Goal: Answer question/provide support

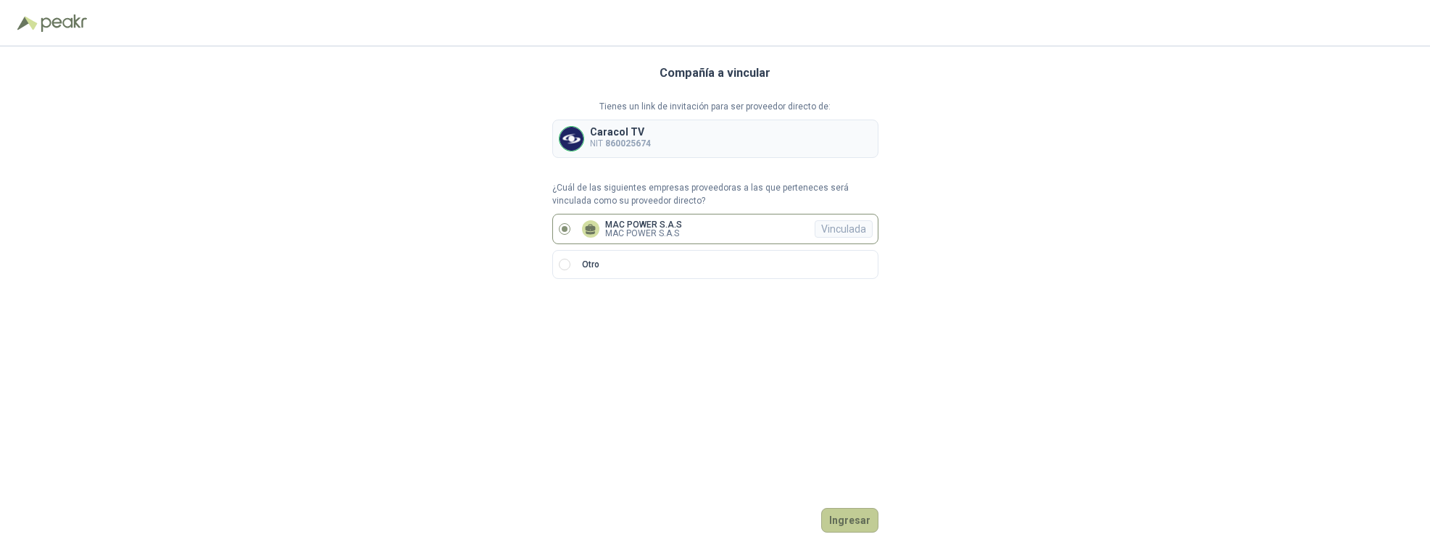
click at [846, 523] on button "Ingresar" at bounding box center [849, 520] width 57 height 25
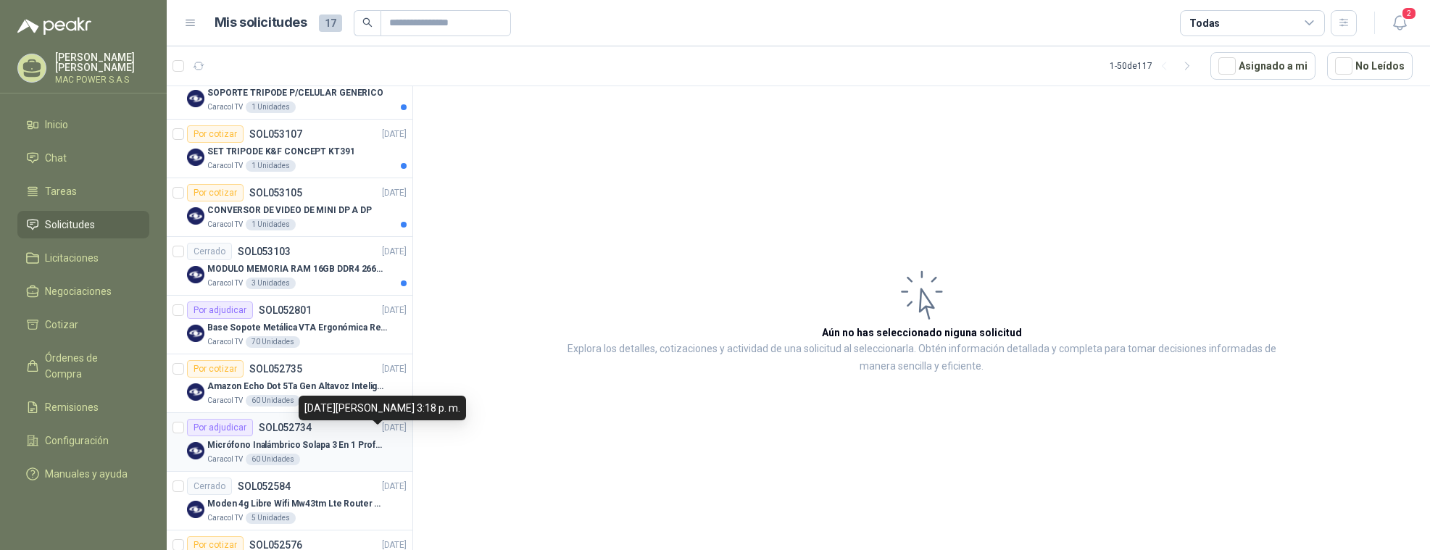
scroll to position [514, 0]
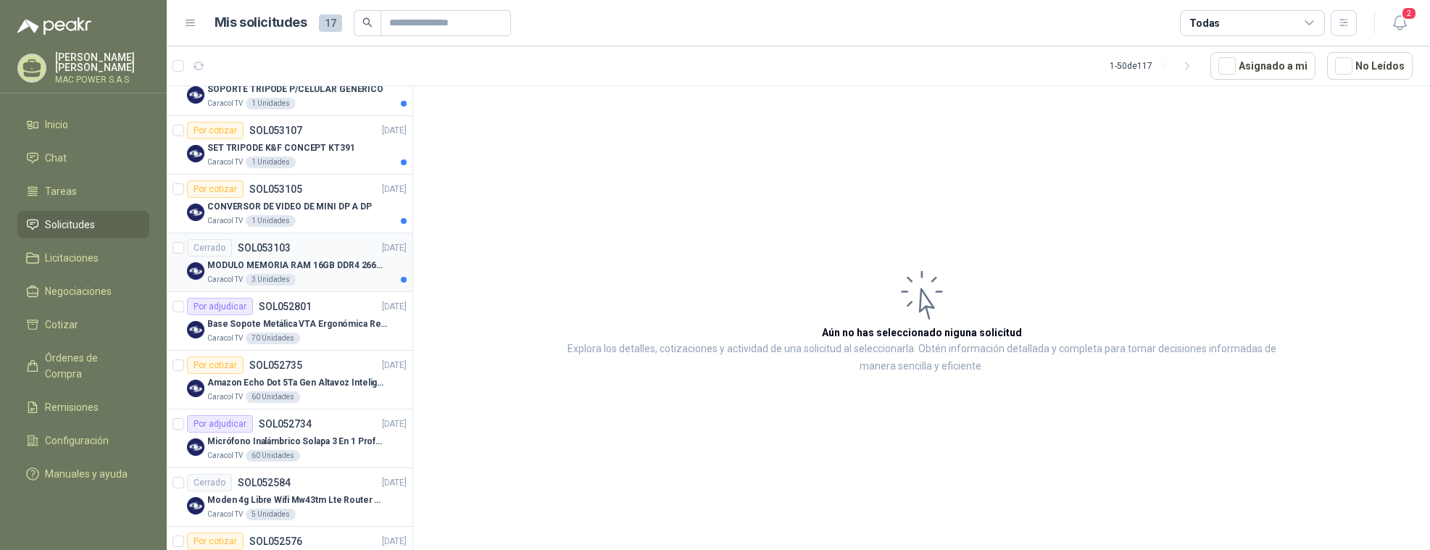
click at [326, 273] on div "MODULO MEMORIA RAM 16GB DDR4 2666 MHZ - PORTATIL" at bounding box center [306, 265] width 199 height 17
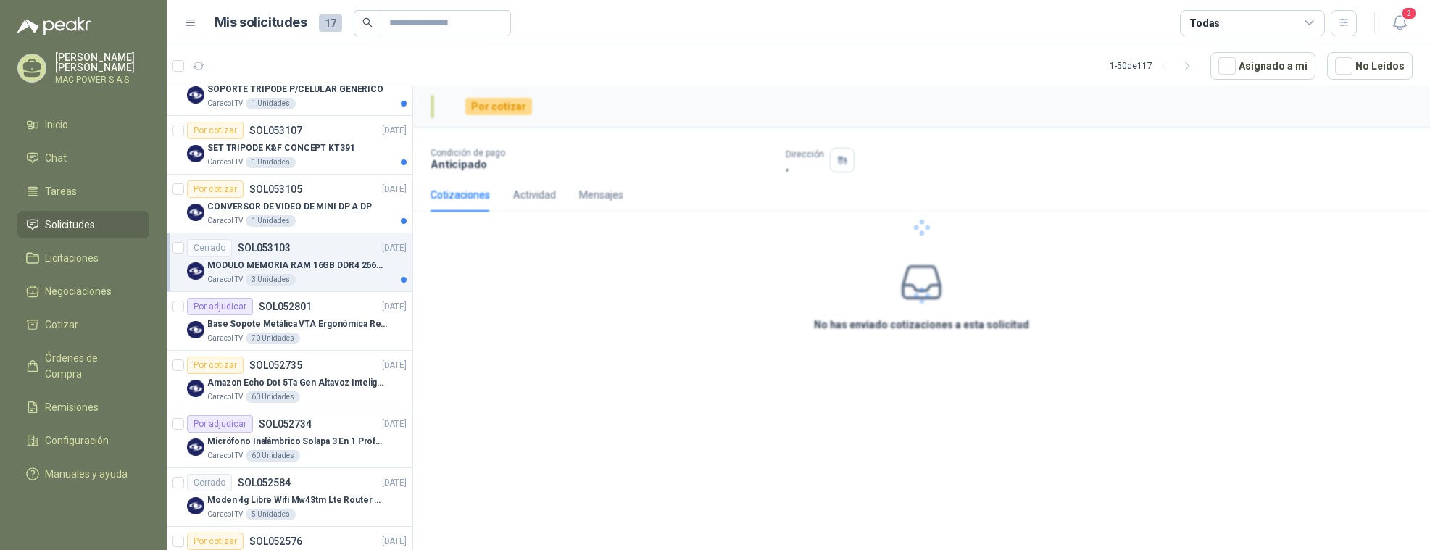
scroll to position [514, 0]
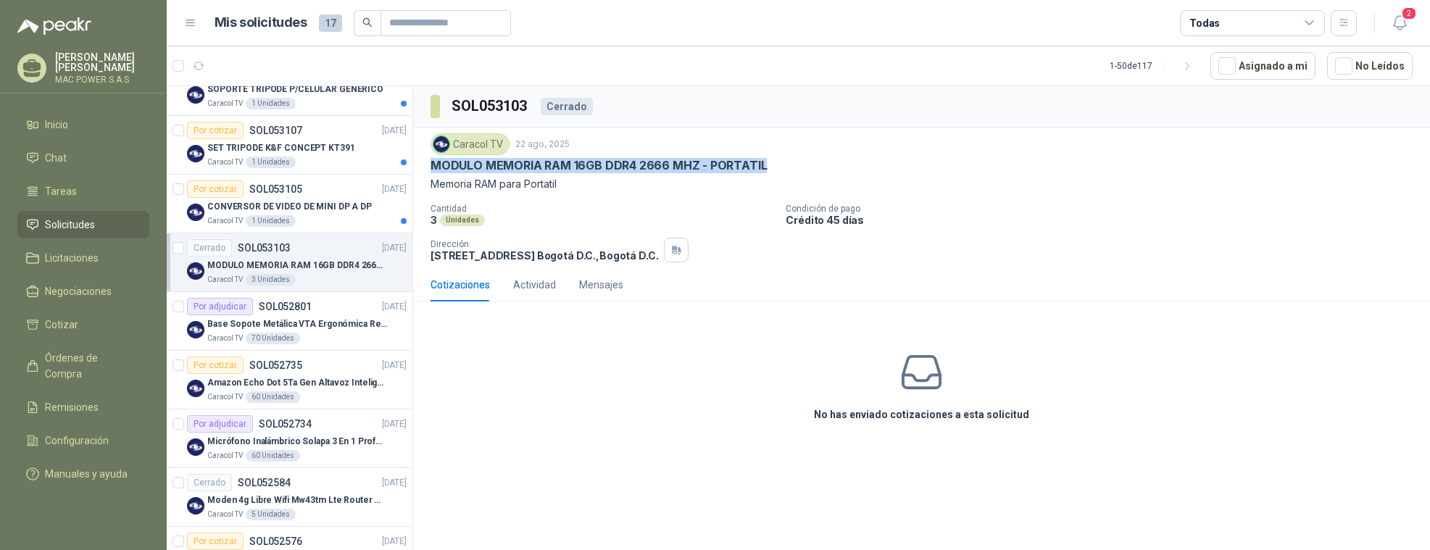
drag, startPoint x: 432, startPoint y: 167, endPoint x: 768, endPoint y: 165, distance: 336.3
click at [768, 165] on div "MODULO MEMORIA RAM 16GB DDR4 2666 MHZ - PORTATIL" at bounding box center [921, 165] width 982 height 15
copy p "MODULO MEMORIA RAM 16GB DDR4 2666 MHZ - PORTATIL"
click at [929, 373] on icon at bounding box center [922, 372] width 46 height 46
click at [921, 380] on icon at bounding box center [921, 372] width 37 height 31
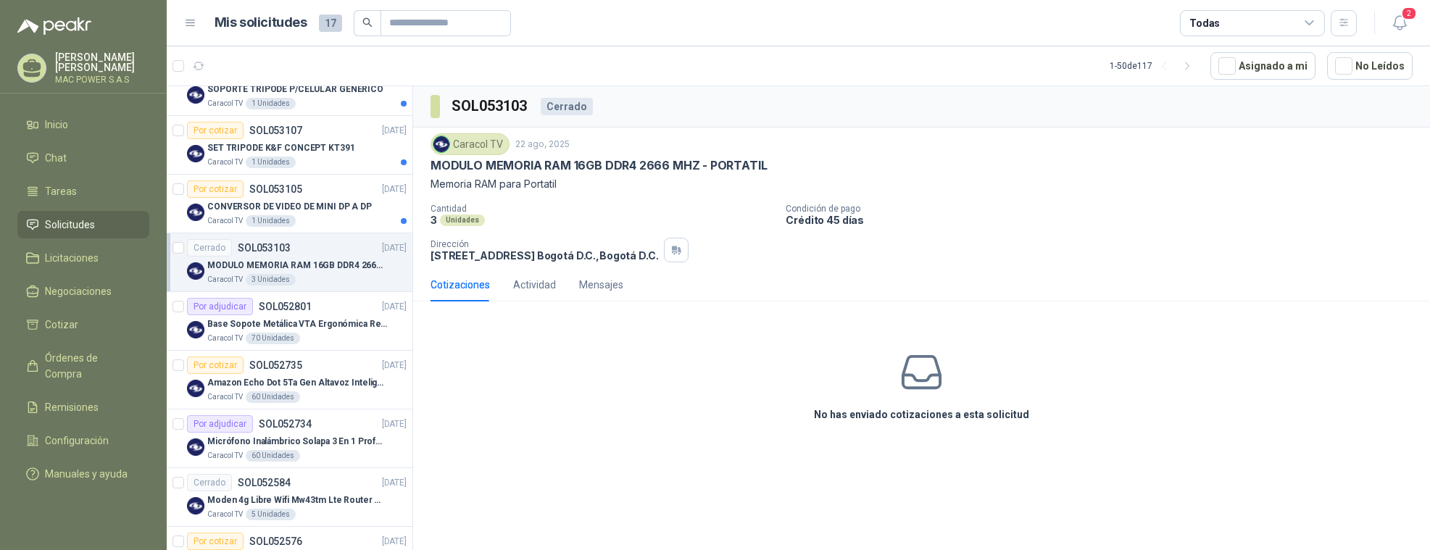
click at [676, 404] on div "No has enviado cotizaciones a esta solicitud" at bounding box center [921, 386] width 1017 height 146
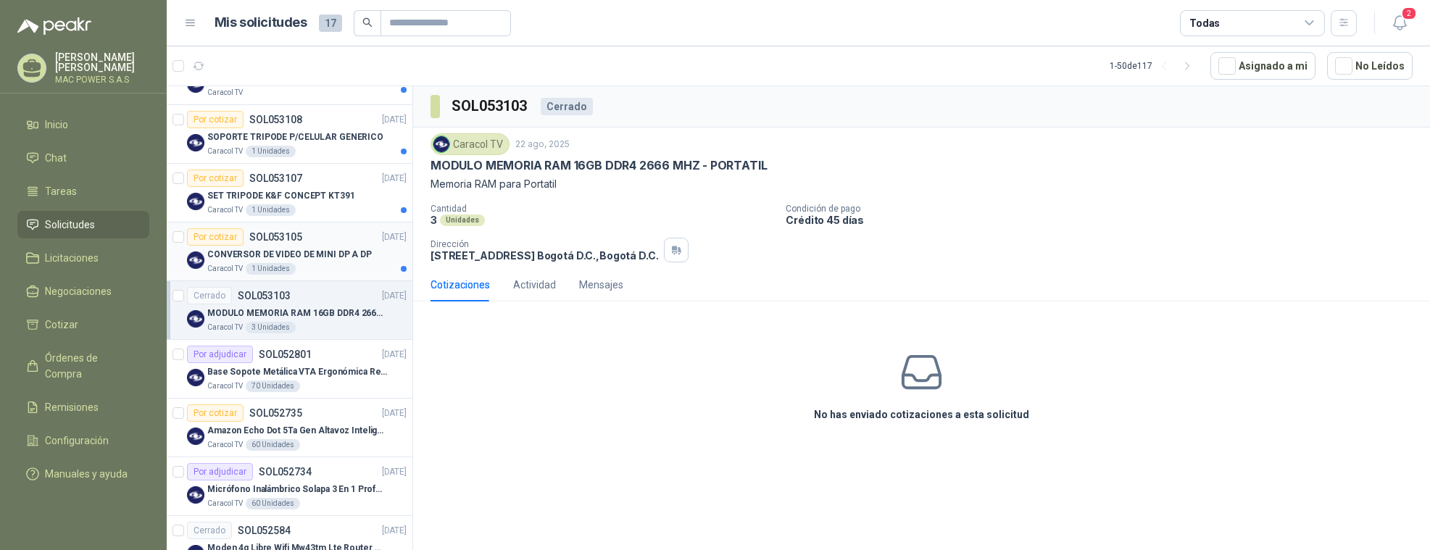
click at [320, 261] on p "CONVERSOR DE VIDEO DE MINI DP A DP" at bounding box center [289, 255] width 165 height 14
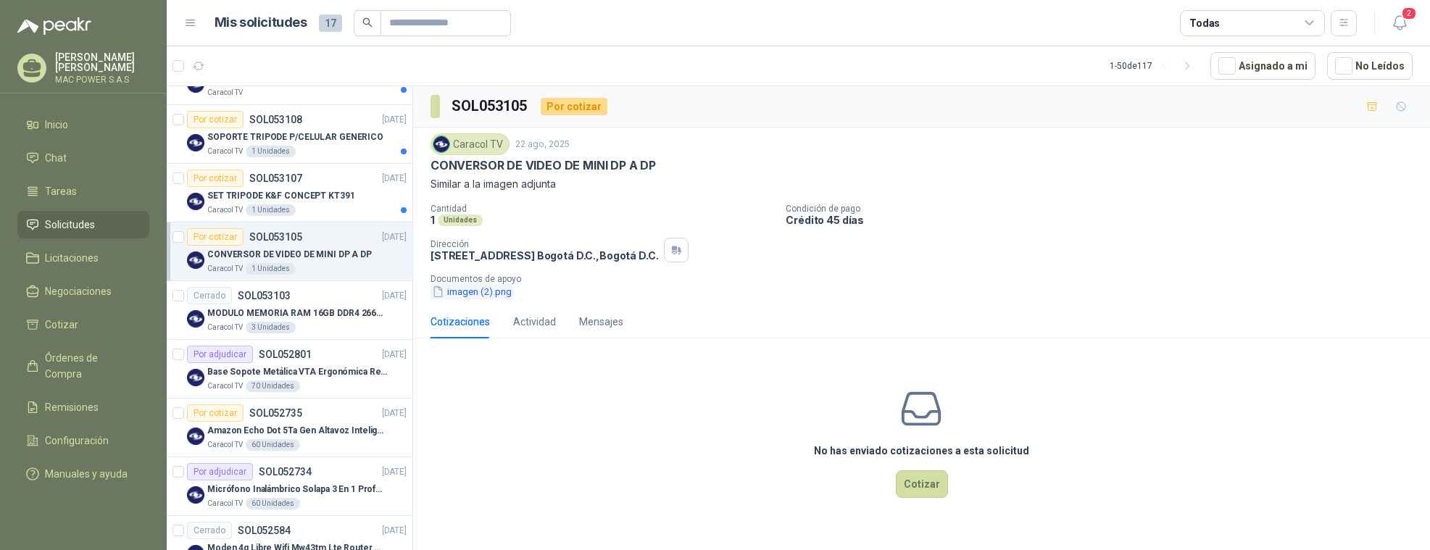
click at [457, 292] on button "imagen (2).png" at bounding box center [471, 291] width 83 height 15
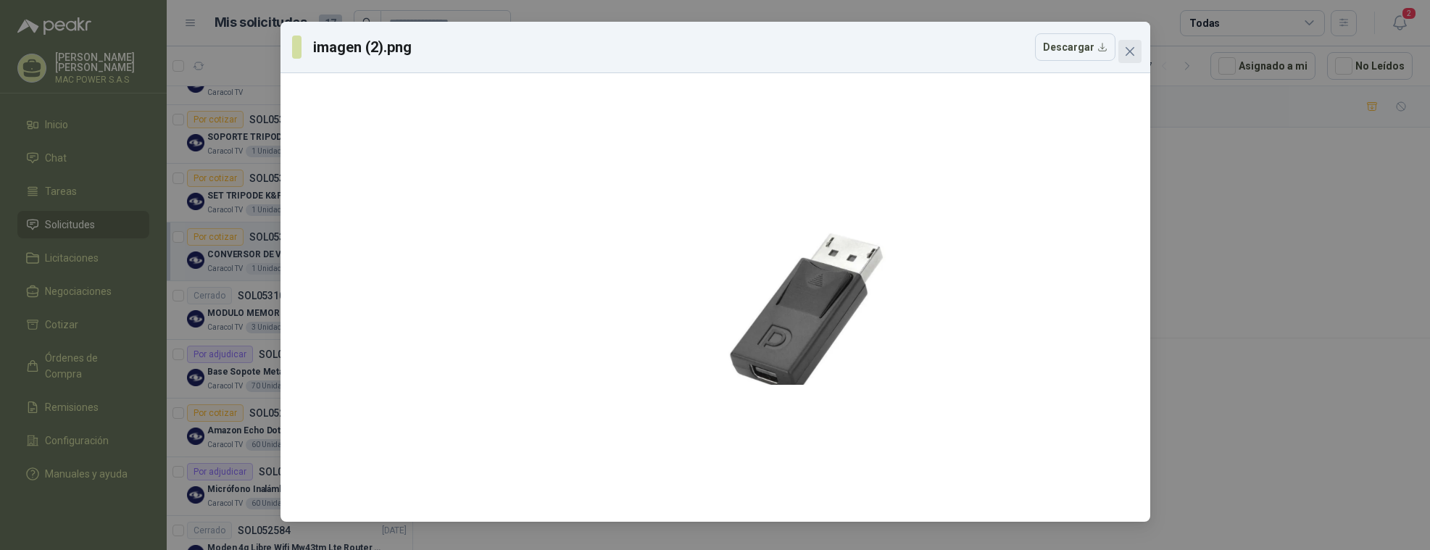
click at [1129, 49] on icon "close" at bounding box center [1130, 52] width 12 height 12
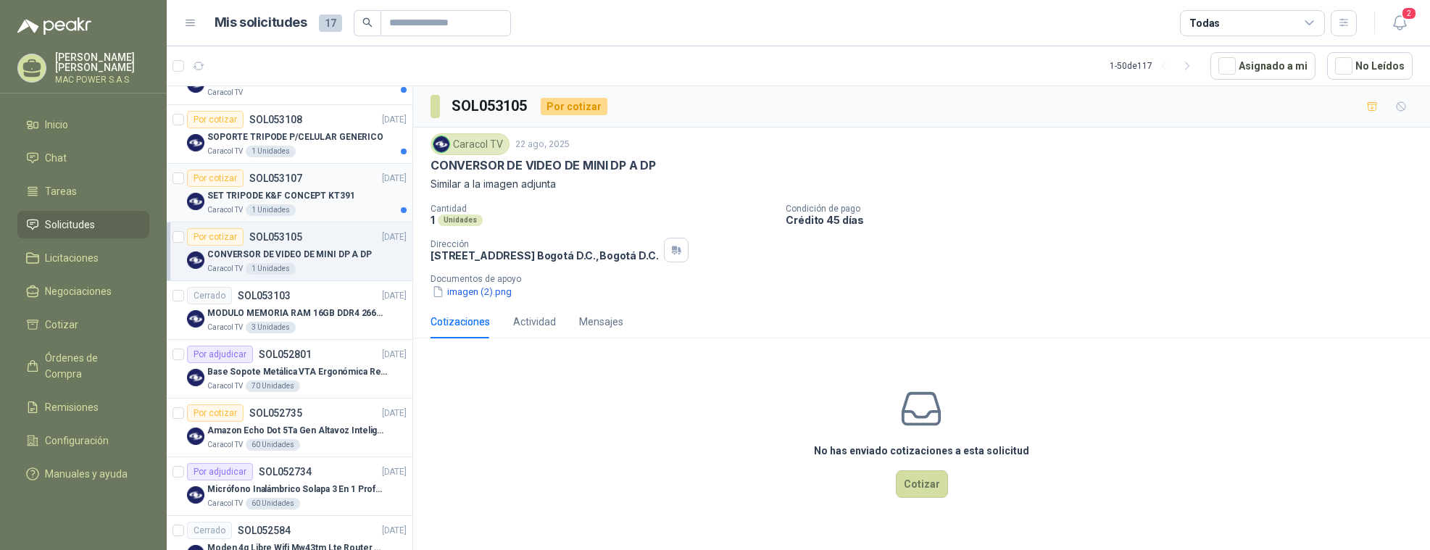
click at [331, 200] on p "SET TRIPODE K&F CONCEPT KT391" at bounding box center [281, 196] width 148 height 14
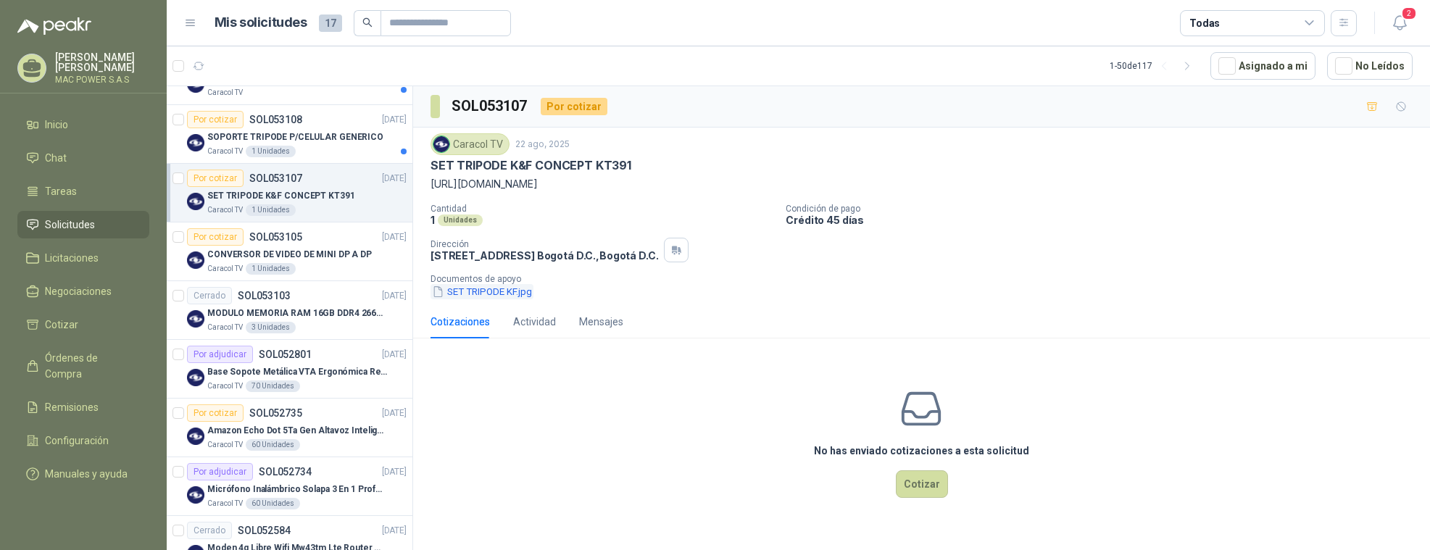
click at [468, 297] on button "SET TRIPODE KF.jpg" at bounding box center [481, 291] width 103 height 15
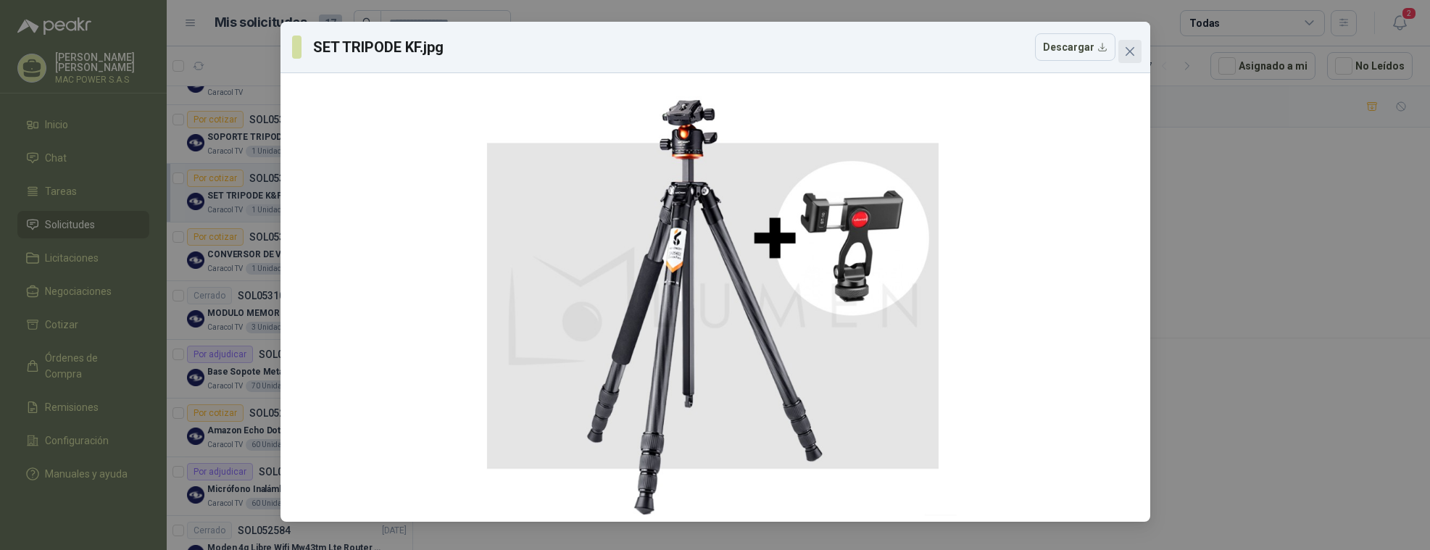
click at [1131, 53] on icon "close" at bounding box center [1129, 51] width 9 height 9
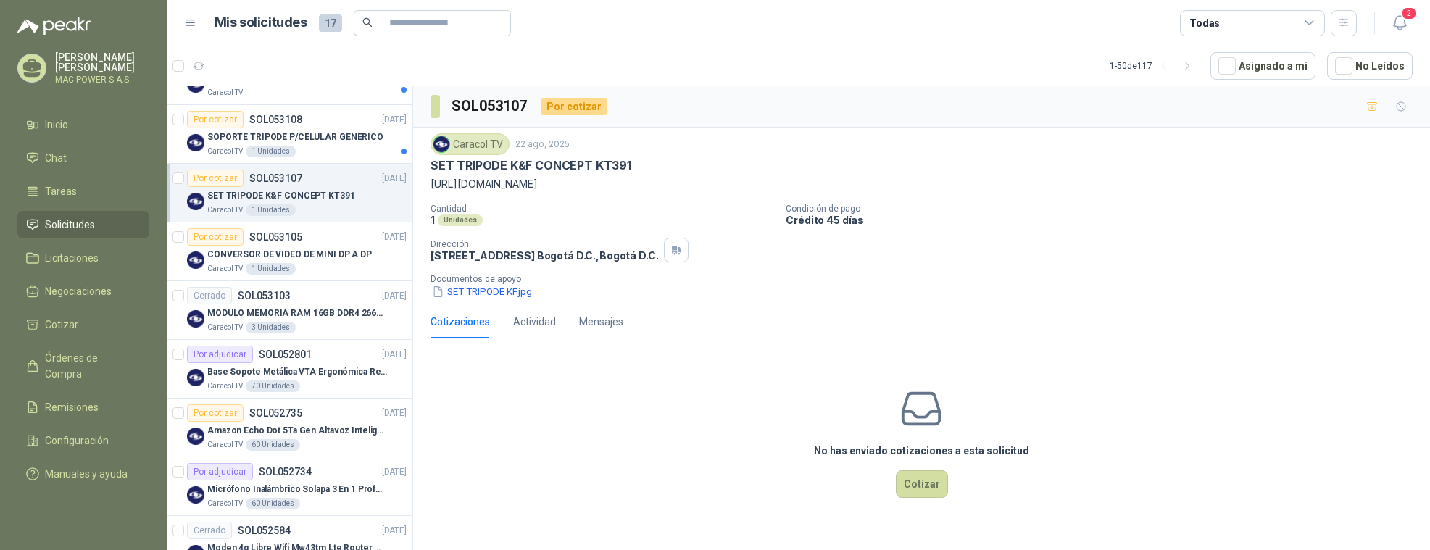
drag, startPoint x: 430, startPoint y: 185, endPoint x: 1225, endPoint y: 188, distance: 795.7
click at [1225, 188] on div "Caracol TV [DATE] SET TRIPODE K&F CONCEPT KT391 [URL][DOMAIN_NAME] Cantidad 1 U…" at bounding box center [921, 217] width 1017 height 178
copy p "[URL][DOMAIN_NAME]"
click at [925, 488] on button "Cotizar" at bounding box center [922, 484] width 52 height 28
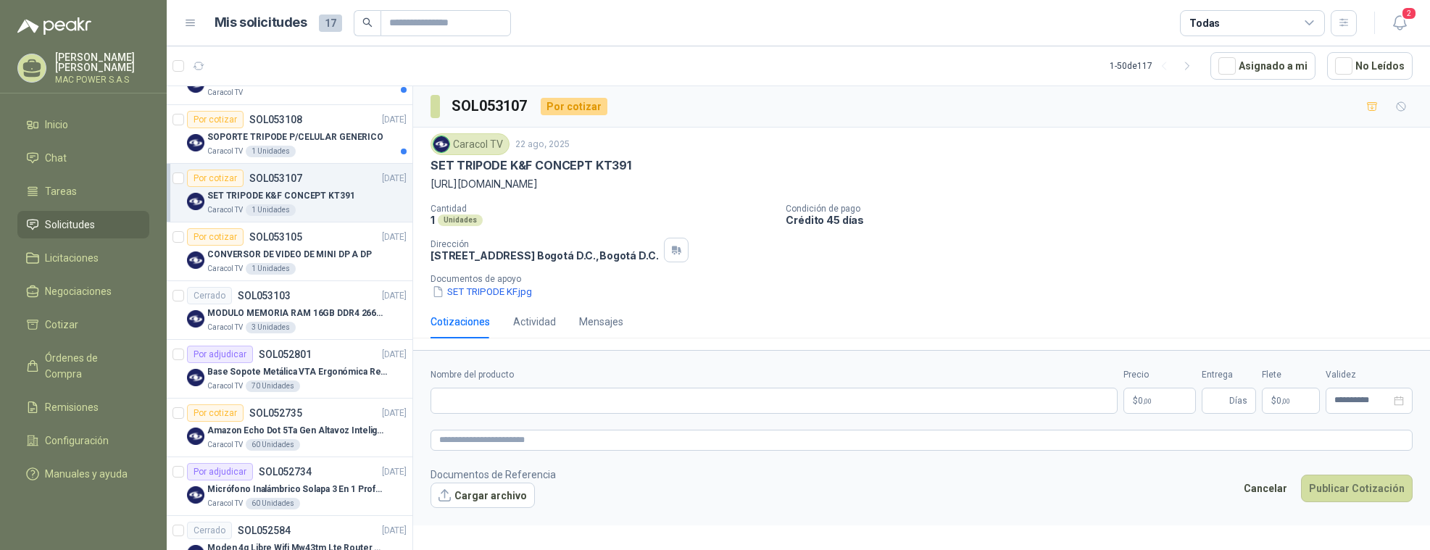
click at [1138, 304] on div "Caracol TV [DATE] SET TRIPODE K&F CONCEPT KT391 [URL][DOMAIN_NAME] Cantidad 1 U…" at bounding box center [921, 217] width 1017 height 178
drag, startPoint x: 628, startPoint y: 404, endPoint x: 805, endPoint y: 395, distance: 177.8
click at [630, 404] on input "Nombre del producto" at bounding box center [773, 401] width 687 height 26
click at [508, 402] on input "Nombre del producto" at bounding box center [773, 401] width 687 height 26
paste input "*****"
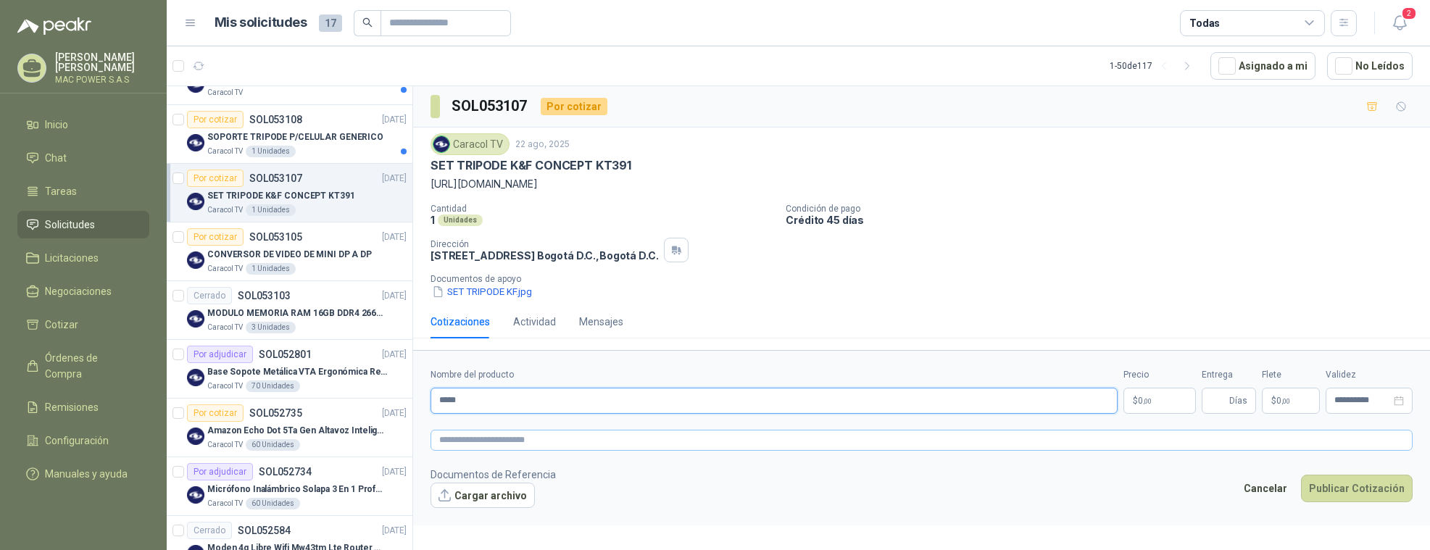
type input "*****"
click at [536, 444] on textarea at bounding box center [921, 440] width 982 height 21
paste textarea "**********"
type textarea "**********"
click at [1161, 401] on p "$ 0 ,00" at bounding box center [1159, 401] width 72 height 26
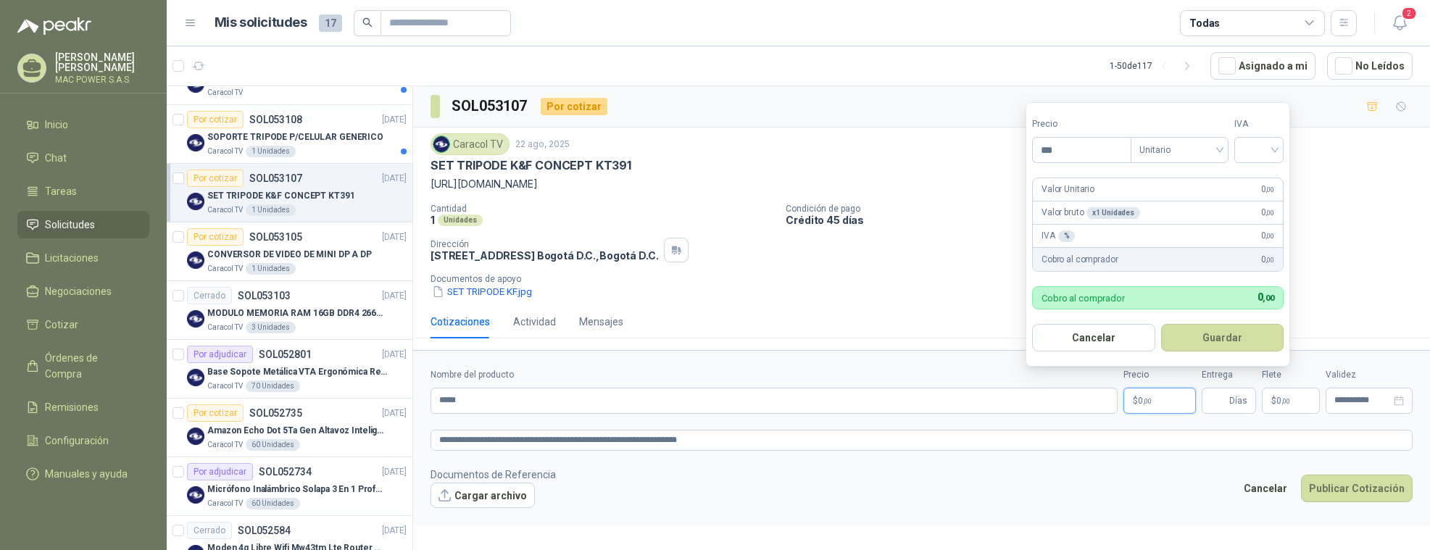
click at [1160, 400] on p "$ 0 ,00" at bounding box center [1159, 401] width 72 height 26
click at [1092, 153] on input "***" at bounding box center [1082, 150] width 98 height 25
click at [1175, 146] on span "Unitario" at bounding box center [1179, 150] width 80 height 22
type input "*********"
click at [1193, 178] on div "Unitario" at bounding box center [1182, 180] width 75 height 16
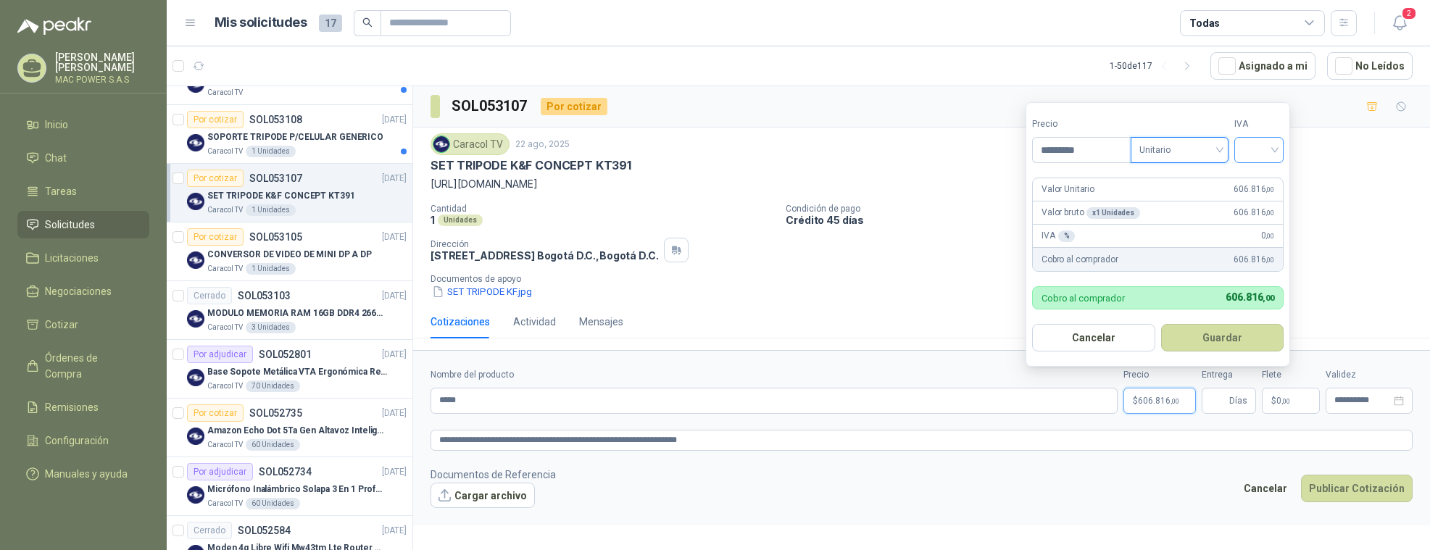
click at [1262, 154] on input "search" at bounding box center [1259, 149] width 32 height 22
click at [1260, 185] on div "19%" at bounding box center [1262, 180] width 27 height 16
click at [1226, 336] on button "Guardar" at bounding box center [1224, 338] width 125 height 28
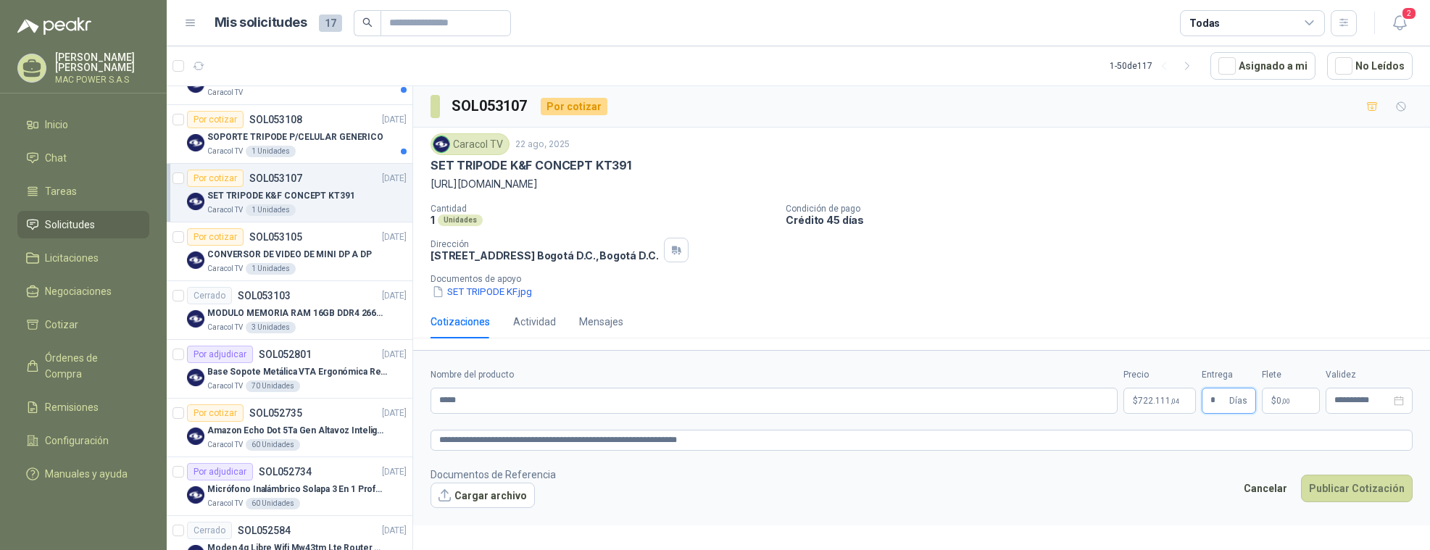
type input "*"
click at [1286, 404] on span ",00" at bounding box center [1285, 401] width 9 height 8
click at [1370, 405] on input "**********" at bounding box center [1362, 400] width 57 height 9
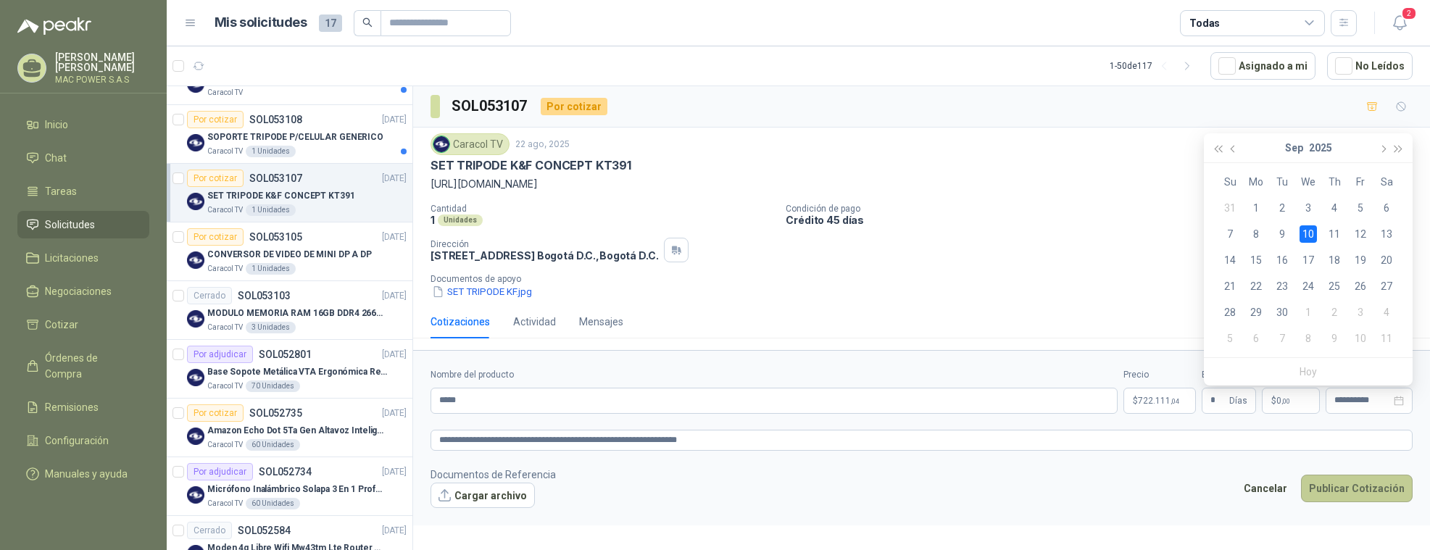
click at [1357, 491] on button "Publicar Cotización" at bounding box center [1357, 489] width 112 height 28
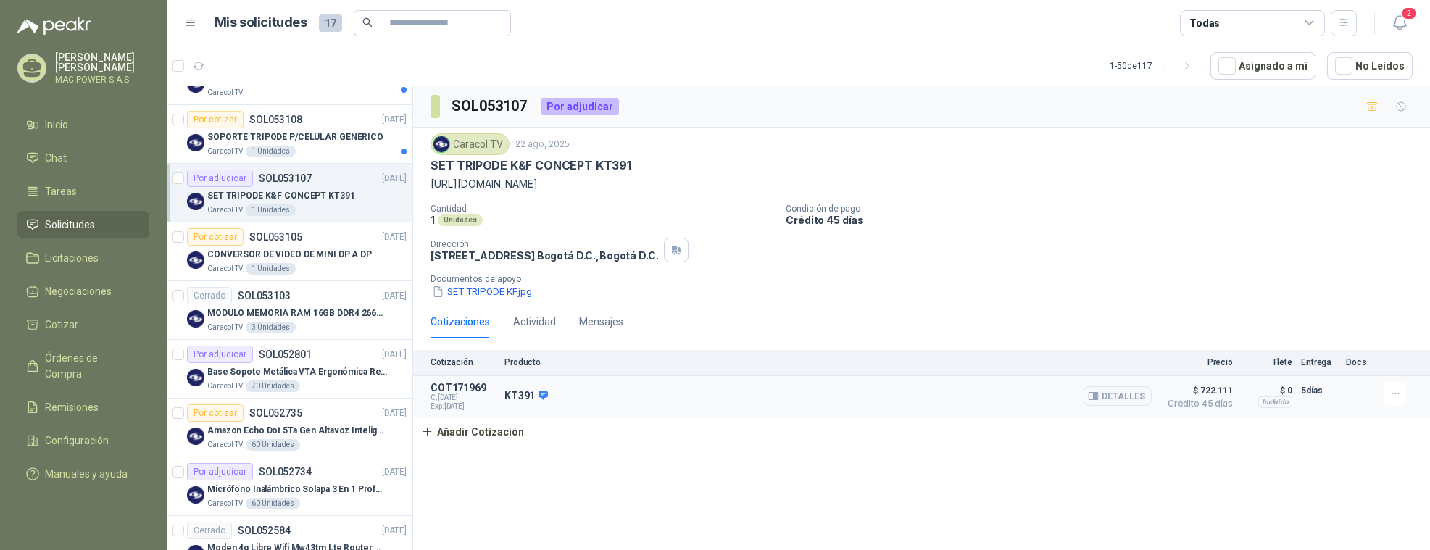
click at [456, 394] on p "COT171969" at bounding box center [462, 388] width 65 height 12
click at [520, 400] on p "KT391" at bounding box center [525, 396] width 43 height 13
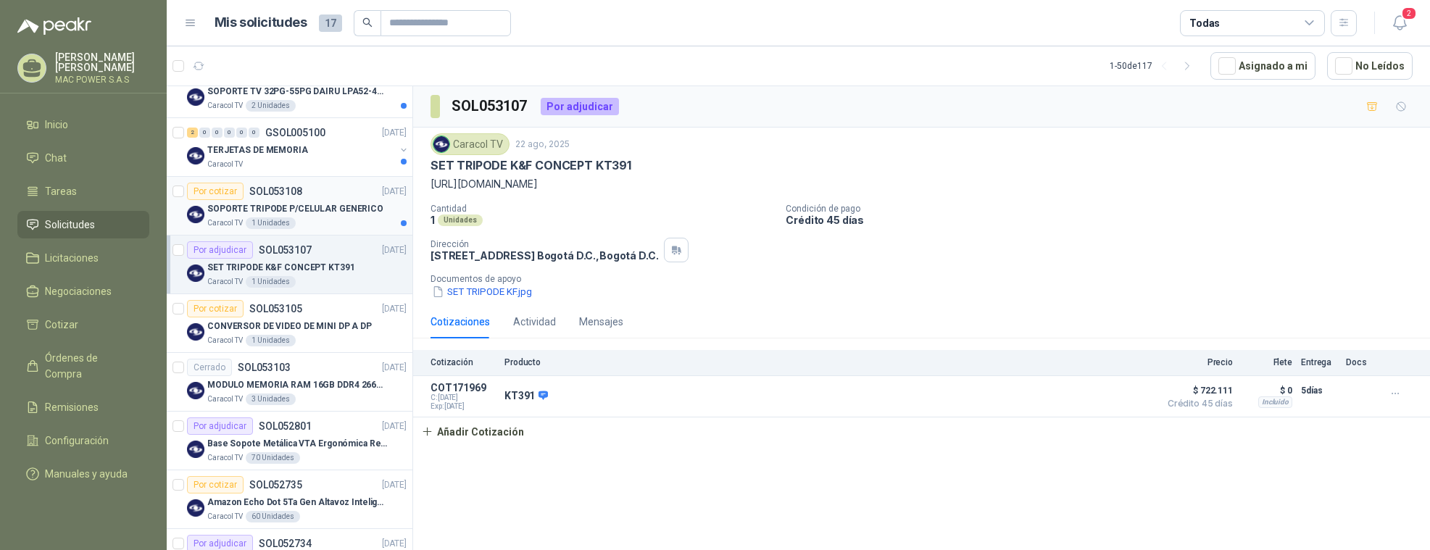
click at [262, 209] on p "SOPORTE TRIPODE P/CELULAR GENERICO" at bounding box center [295, 209] width 176 height 14
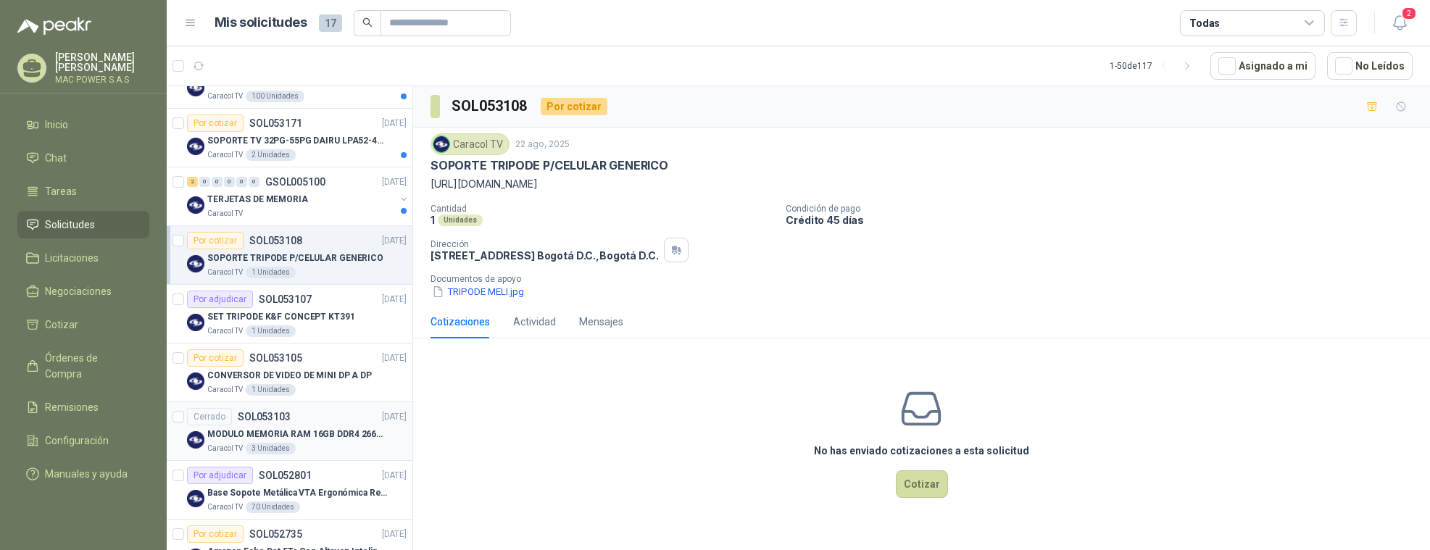
scroll to position [322, 0]
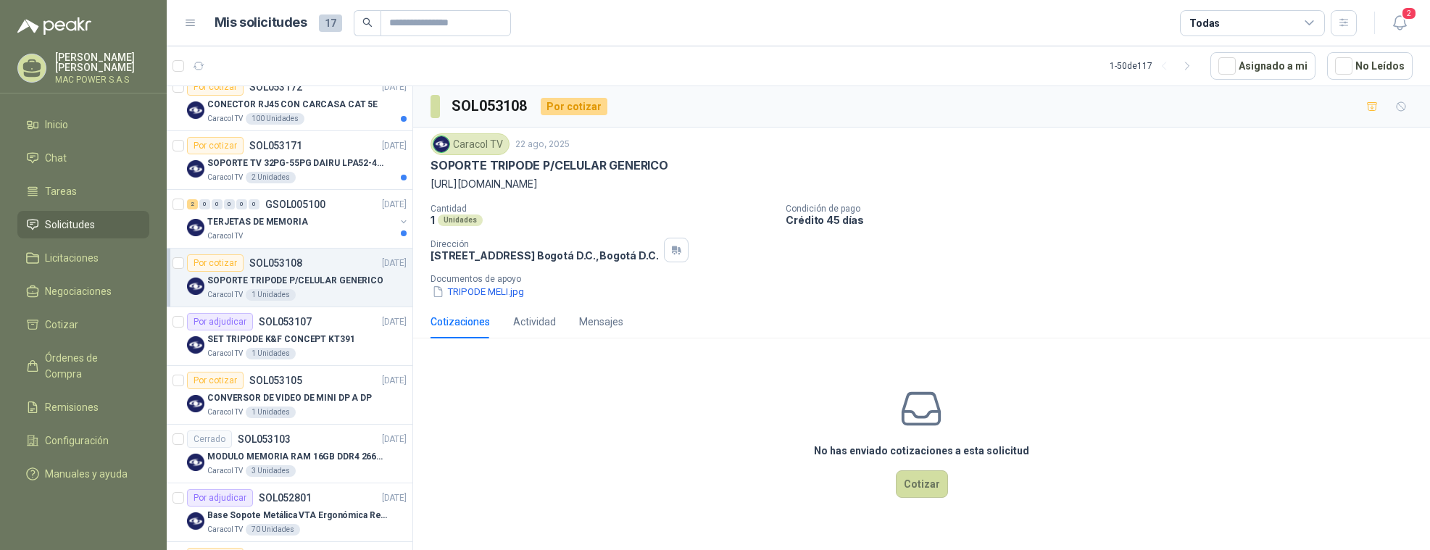
click at [263, 277] on p "SOPORTE TRIPODE P/CELULAR GENERICO" at bounding box center [295, 281] width 176 height 14
click at [287, 337] on p "SET TRIPODE K&F CONCEPT KT391" at bounding box center [281, 340] width 148 height 14
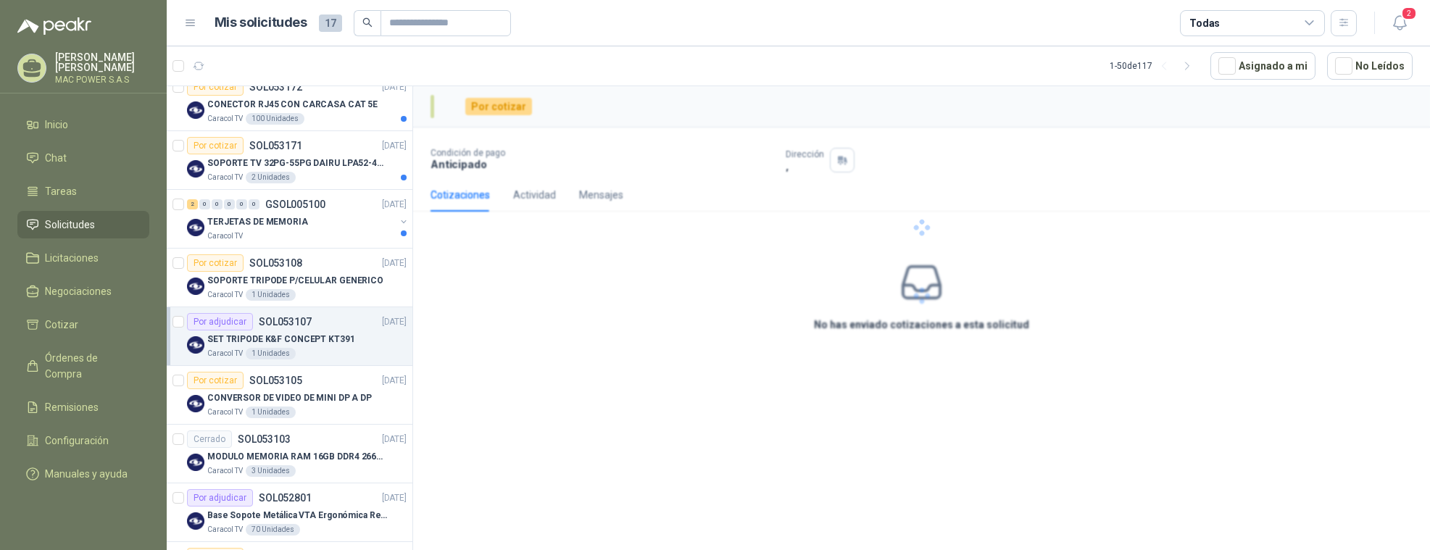
scroll to position [322, 0]
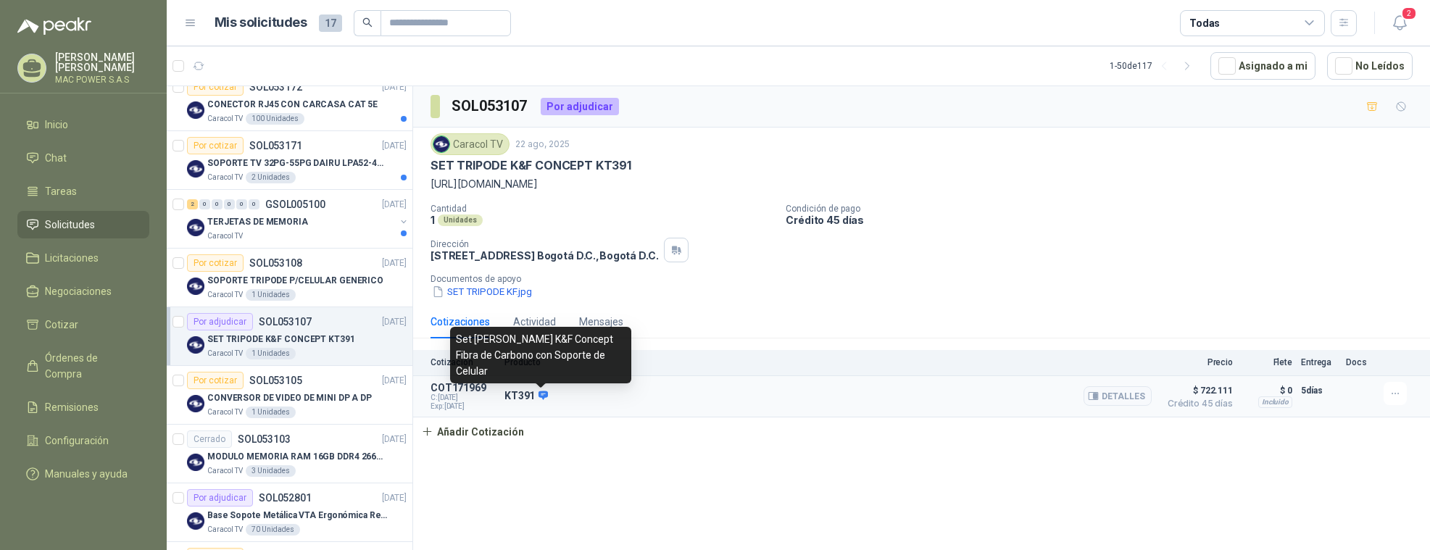
drag, startPoint x: 543, startPoint y: 397, endPoint x: 482, endPoint y: 404, distance: 61.3
click at [543, 397] on icon at bounding box center [542, 395] width 9 height 9
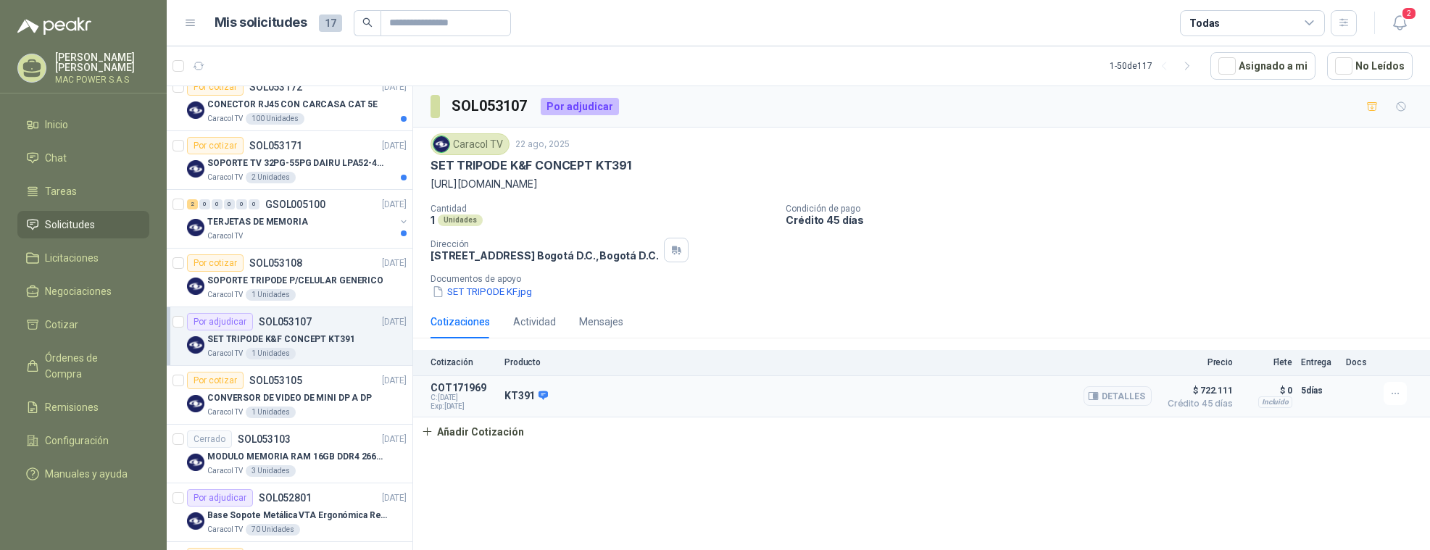
click at [468, 404] on span "Exp: [DATE]" at bounding box center [462, 406] width 65 height 9
click at [262, 281] on p "SOPORTE TRIPODE P/CELULAR GENERICO" at bounding box center [295, 281] width 176 height 14
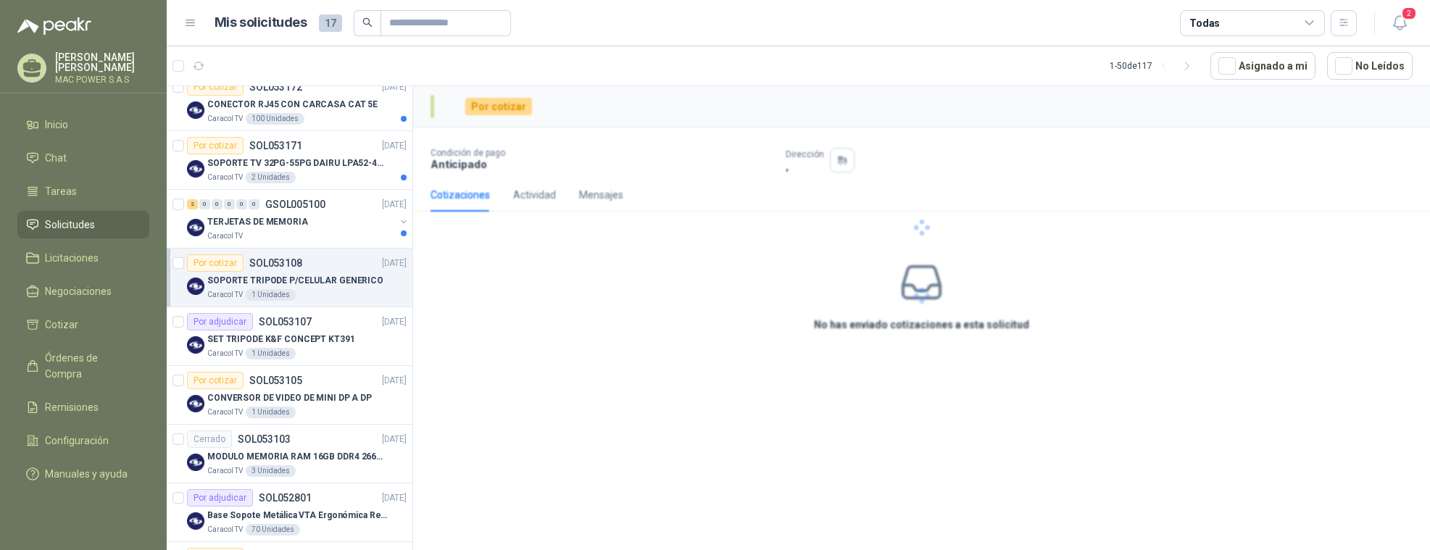
scroll to position [322, 0]
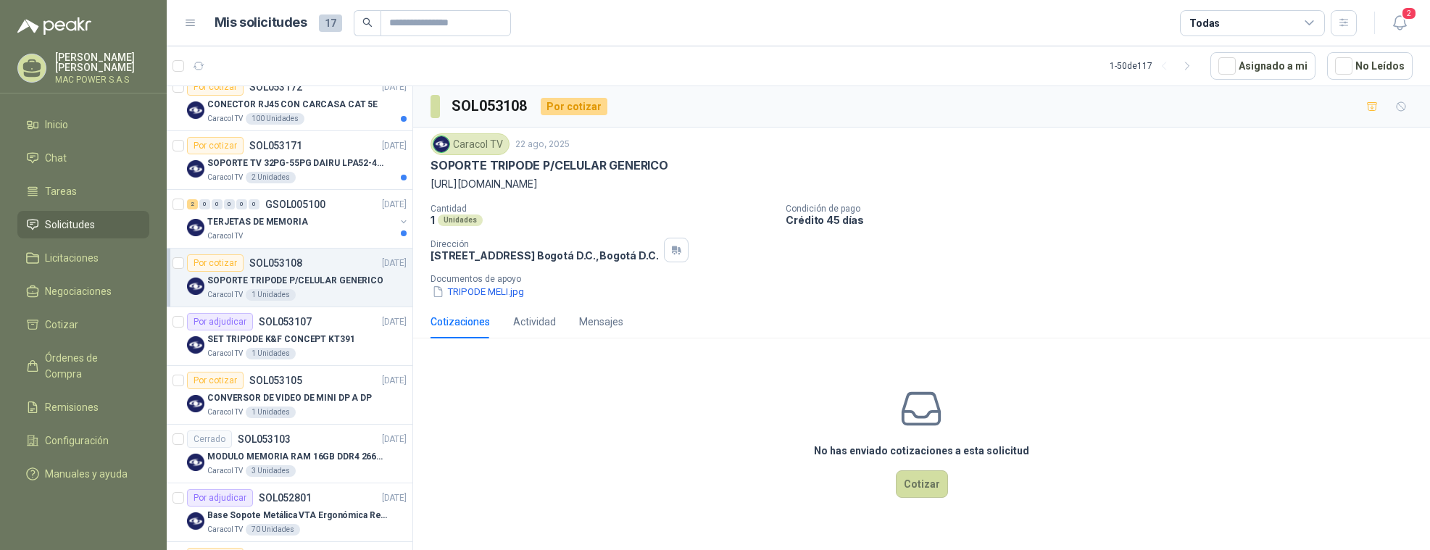
drag, startPoint x: 430, startPoint y: 184, endPoint x: 1177, endPoint y: 182, distance: 746.4
click at [1177, 182] on div "Caracol TV [DATE] SOPORTE TRIPODE P/CELULAR GENERICO [URL][DOMAIN_NAME] Cantida…" at bounding box center [921, 217] width 1017 height 178
copy p "[URL][DOMAIN_NAME]"
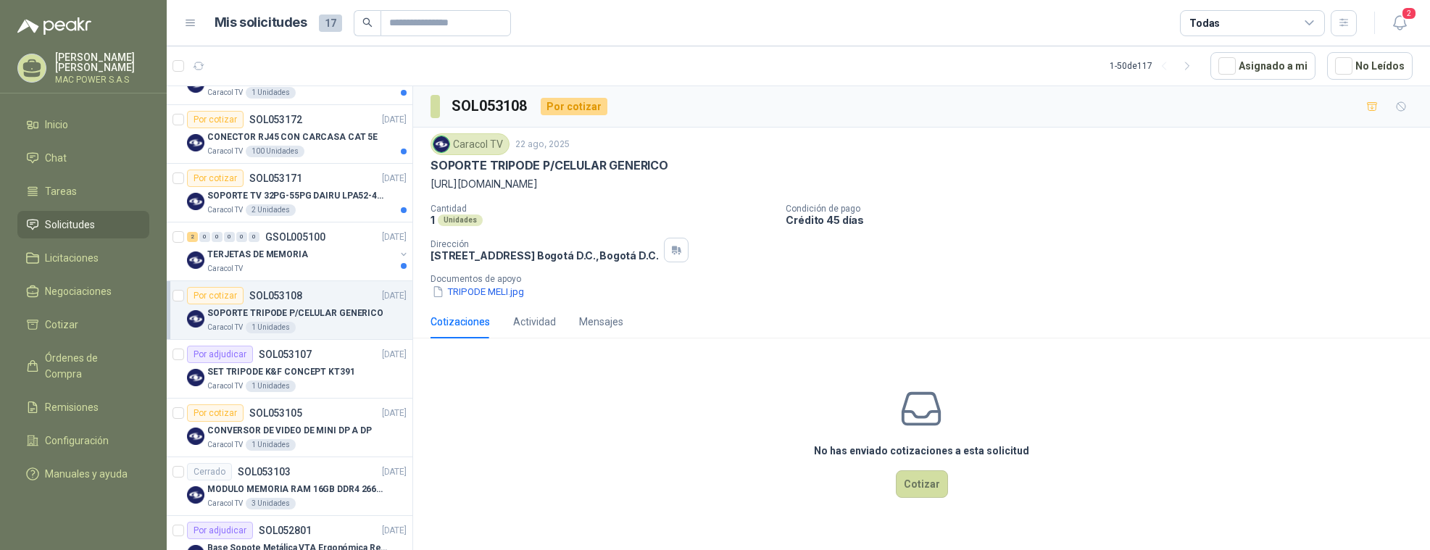
scroll to position [287, 0]
click at [273, 263] on p "TERJETAS DE MEMORIA" at bounding box center [257, 258] width 101 height 14
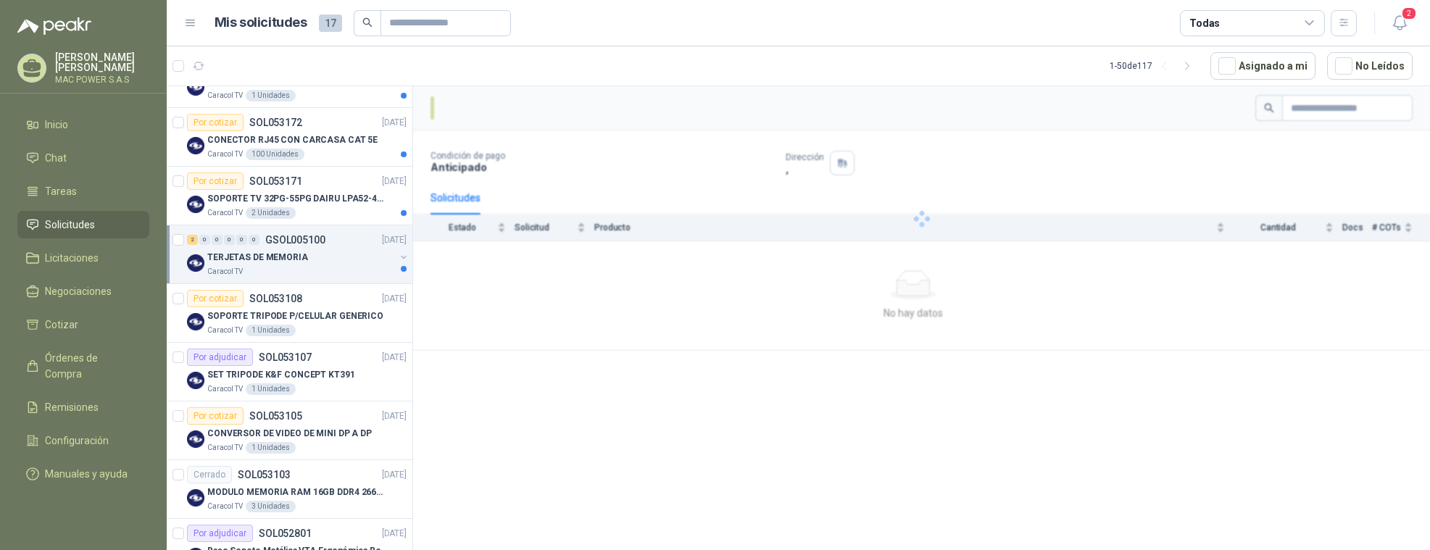
scroll to position [287, 0]
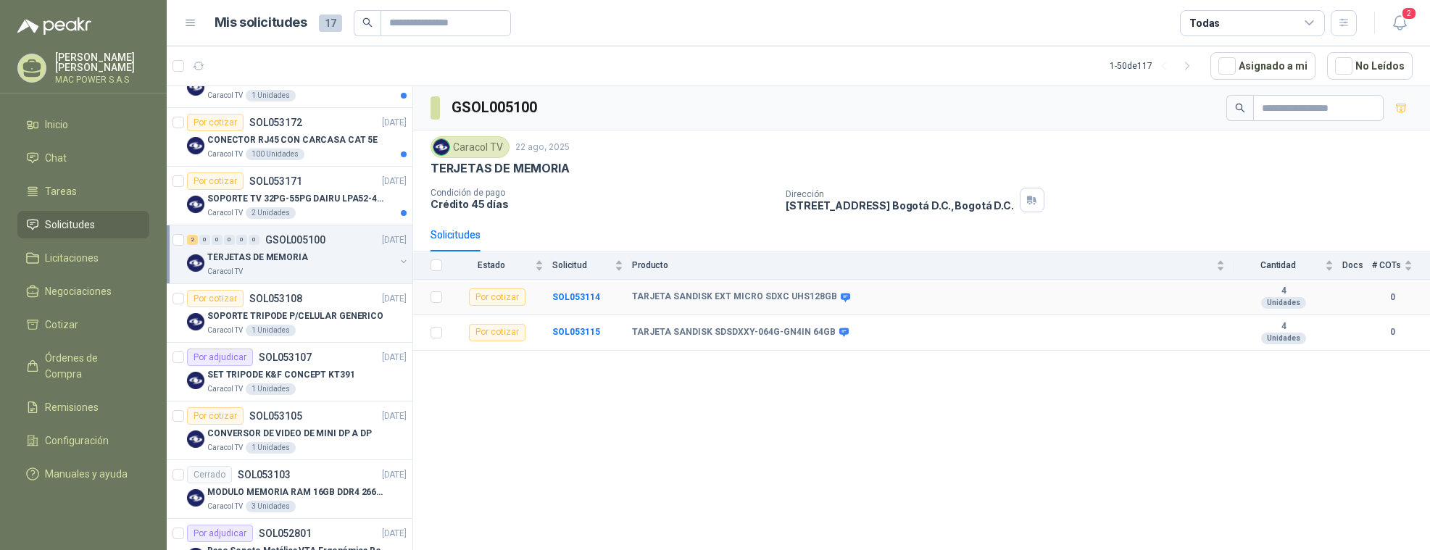
click at [707, 301] on b "TARJETA SANDISK EXT MICRO SDXC UHS128GB" at bounding box center [734, 297] width 205 height 12
click at [576, 295] on b "SOL053114" at bounding box center [576, 297] width 48 height 10
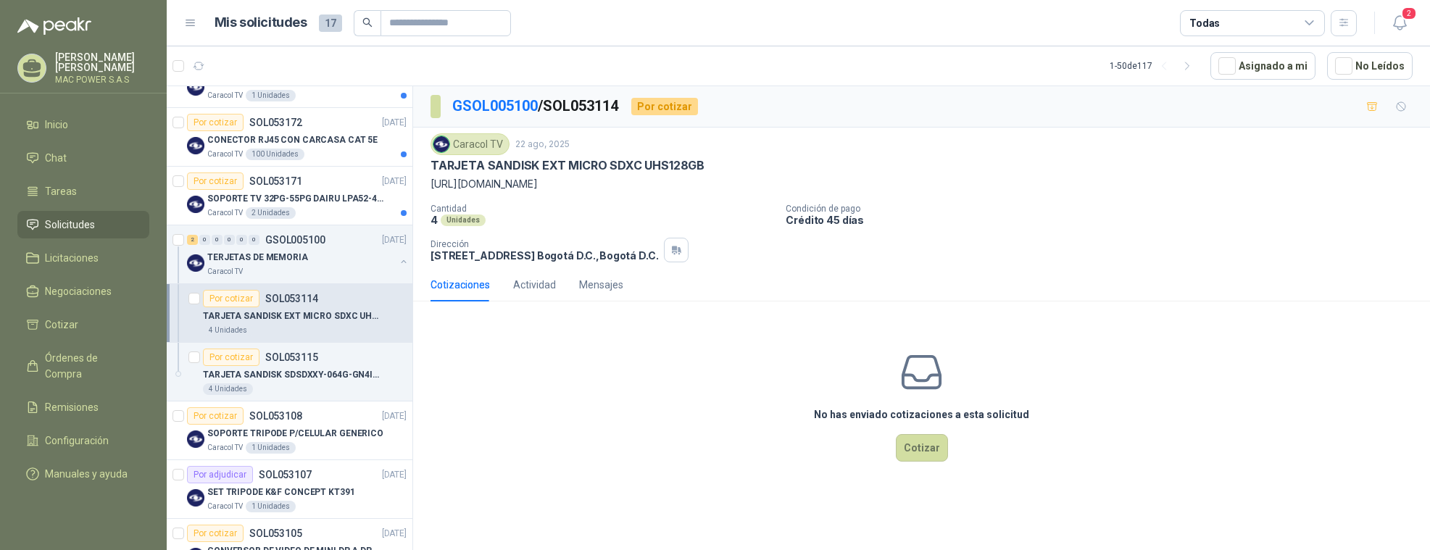
drag, startPoint x: 430, startPoint y: 184, endPoint x: 559, endPoint y: 198, distance: 130.4
click at [559, 198] on div "Caracol TV [DATE] TARJETA SANDISK EXT MICRO SDXC UHS128GB [URL][DOMAIN_NAME] Ca…" at bounding box center [921, 198] width 1017 height 141
copy p "[URL][DOMAIN_NAME]"
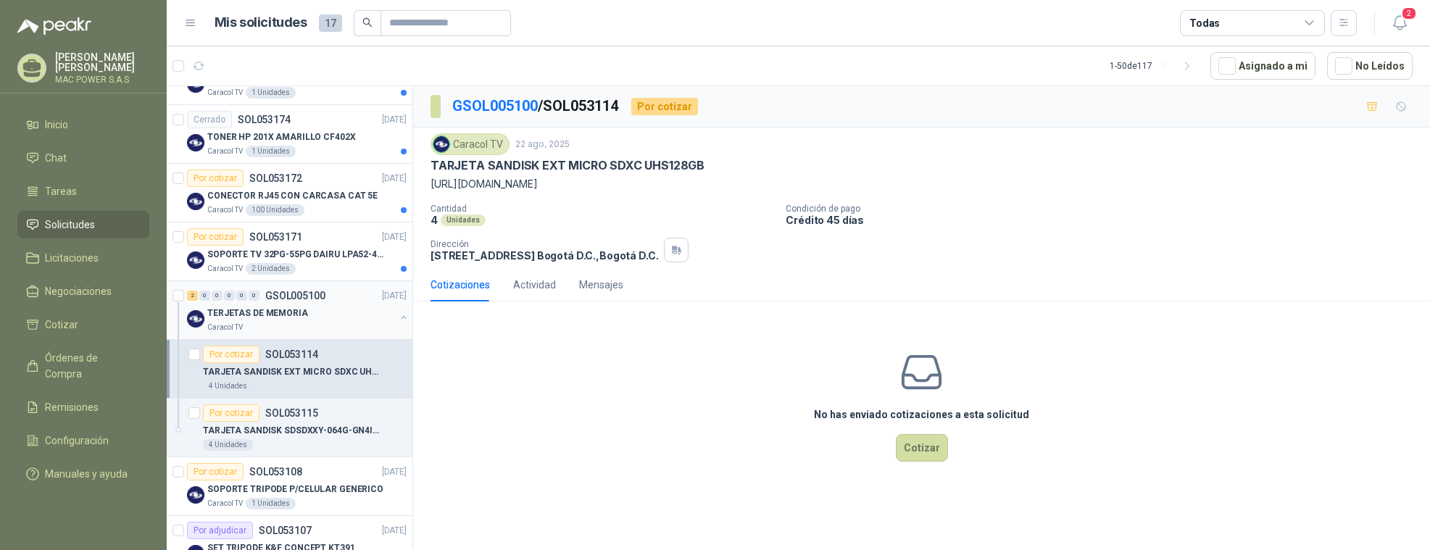
scroll to position [227, 0]
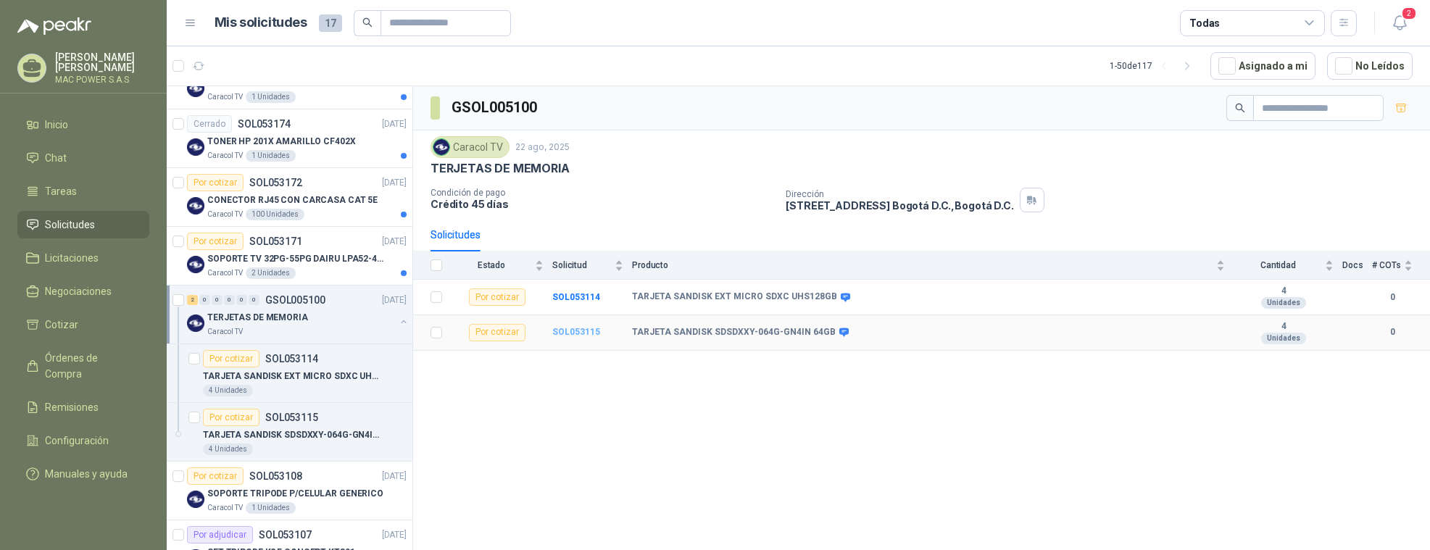
click at [570, 335] on b "SOL053115" at bounding box center [576, 332] width 48 height 10
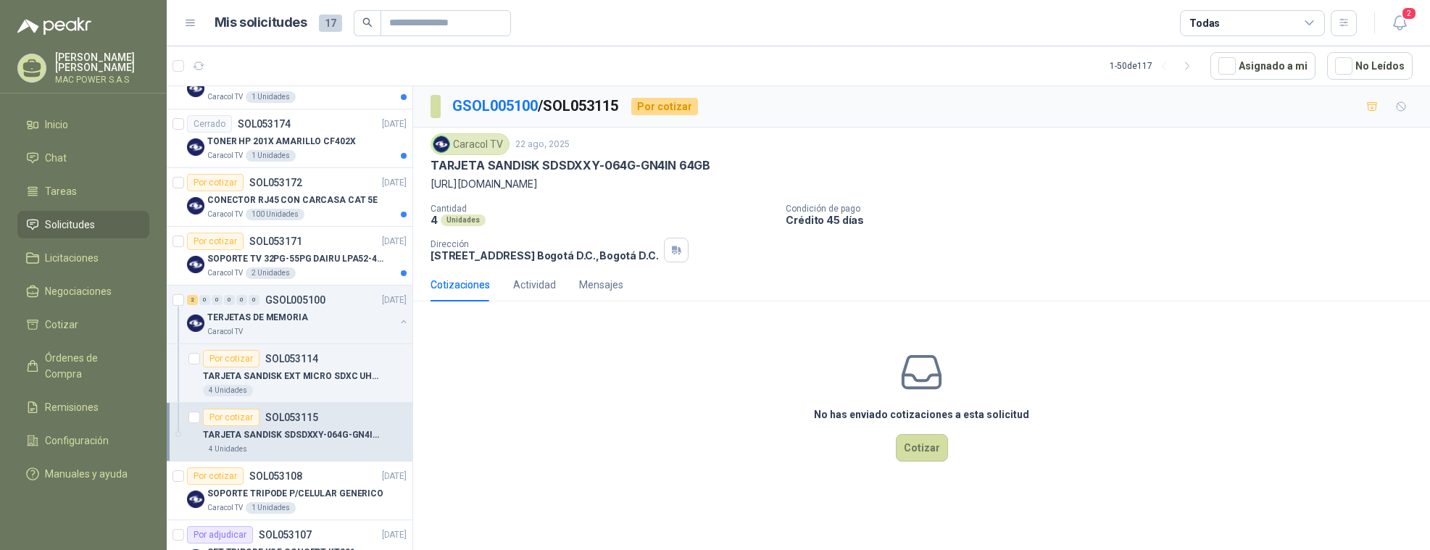
drag, startPoint x: 430, startPoint y: 184, endPoint x: 1087, endPoint y: 183, distance: 657.3
click at [1087, 183] on div "Caracol TV [DATE] TARJETA SANDISK SDSDXXY-064G-GN4IN 64GB [URL][DOMAIN_NAME] Ca…" at bounding box center [921, 198] width 1017 height 141
copy p "[URL][DOMAIN_NAME]"
